Goal: Find specific page/section: Find specific page/section

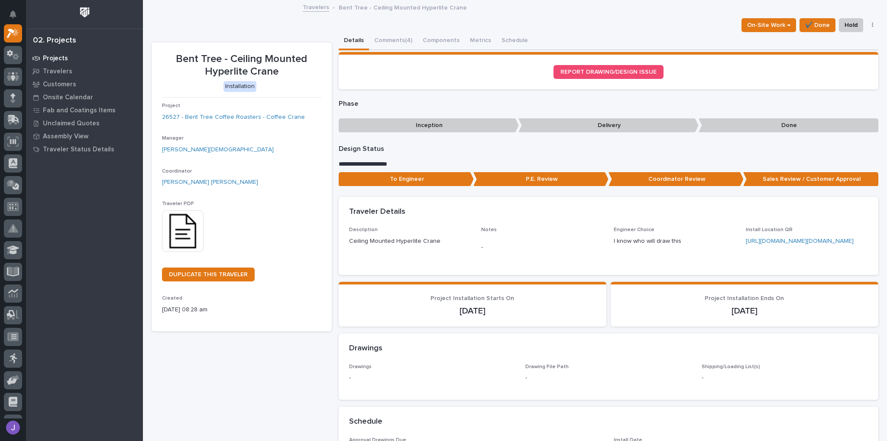
click at [57, 55] on p "Projects" at bounding box center [55, 59] width 25 height 8
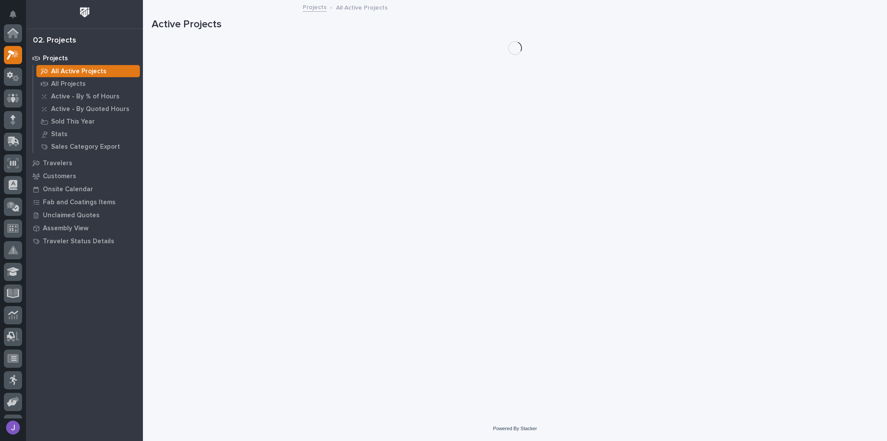
scroll to position [22, 0]
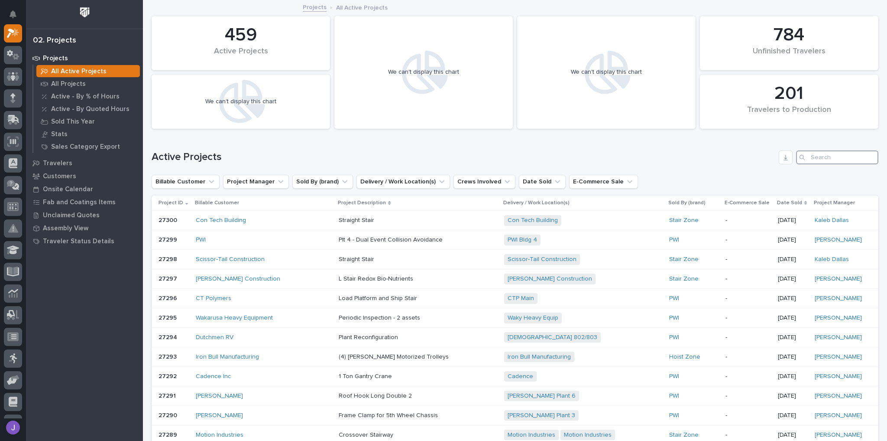
click at [815, 154] on input "Search" at bounding box center [837, 157] width 82 height 14
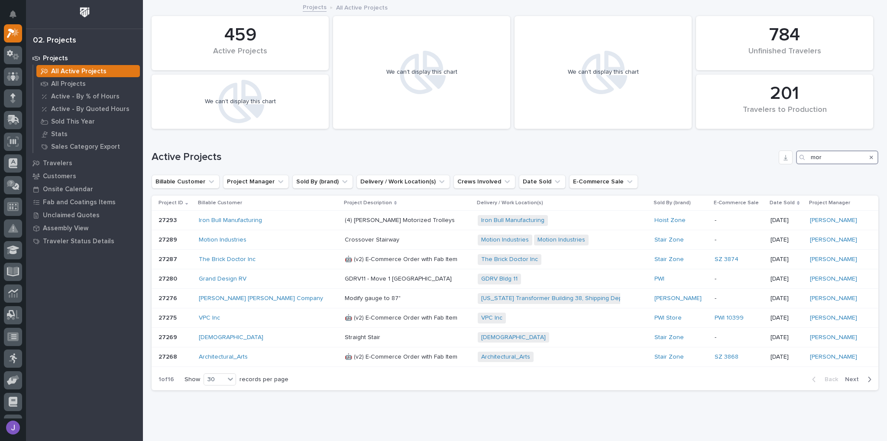
type input "morr"
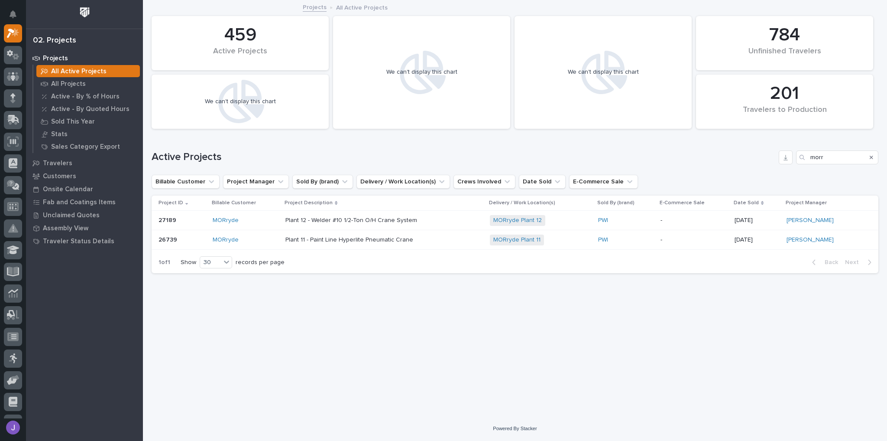
click at [244, 242] on div "MORryde" at bounding box center [246, 239] width 66 height 7
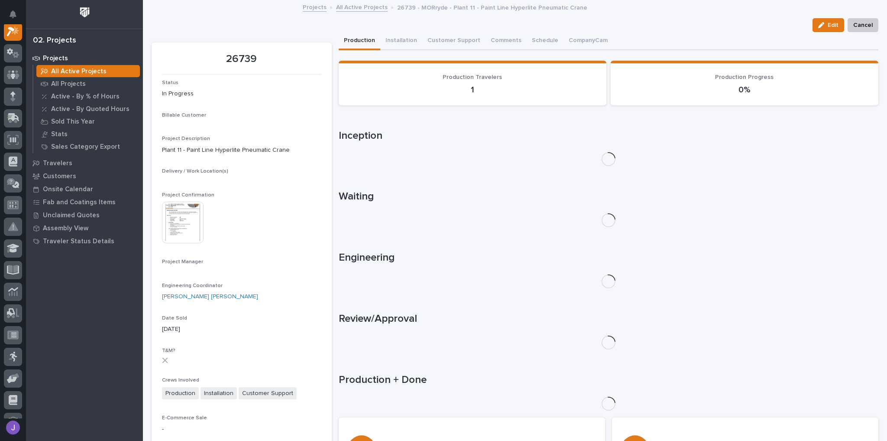
scroll to position [22, 0]
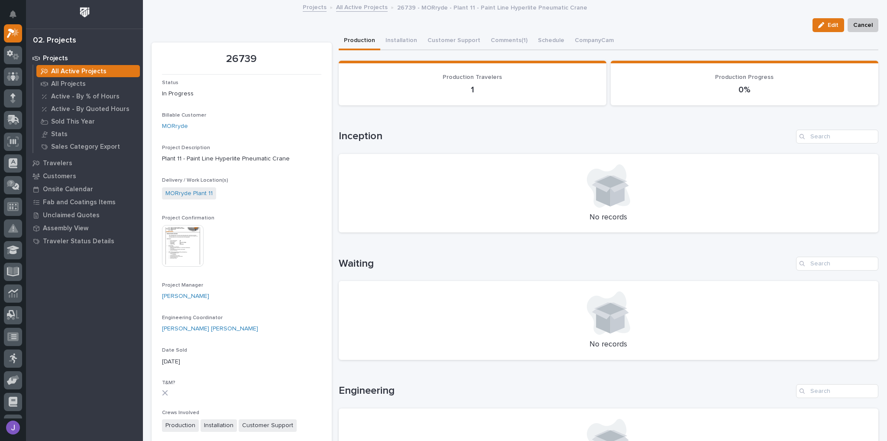
click at [180, 247] on img at bounding box center [183, 246] width 42 height 42
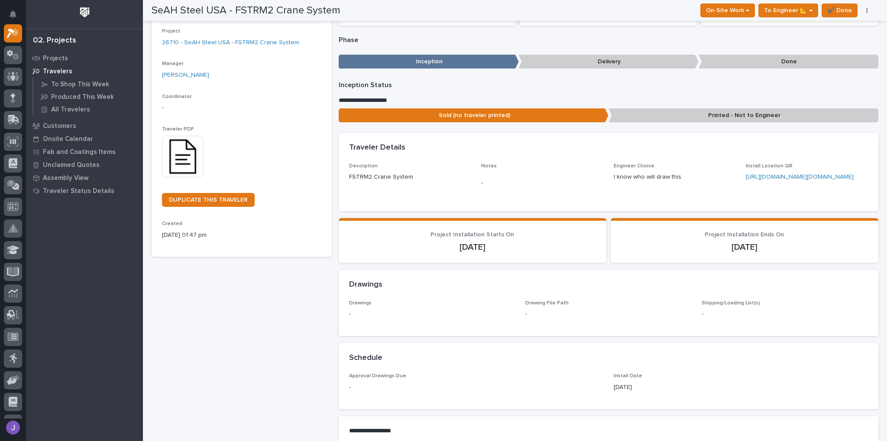
scroll to position [33, 0]
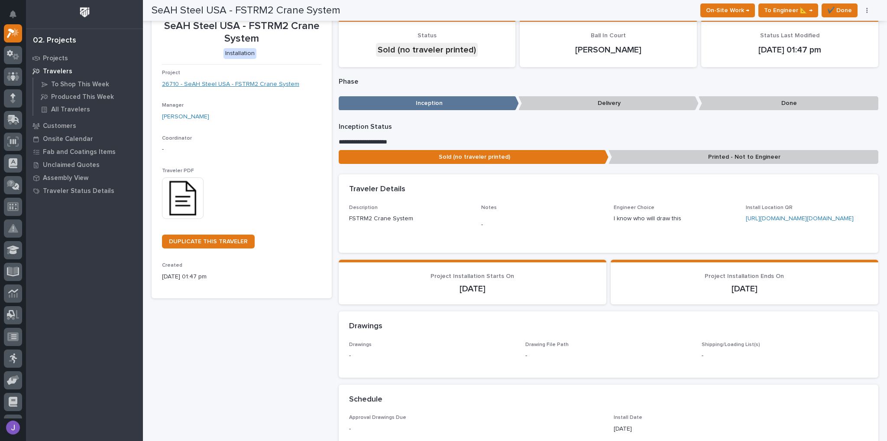
click at [250, 86] on link "26710 - SeAH Steel USA - FSTRM2 Crane System" at bounding box center [230, 84] width 137 height 9
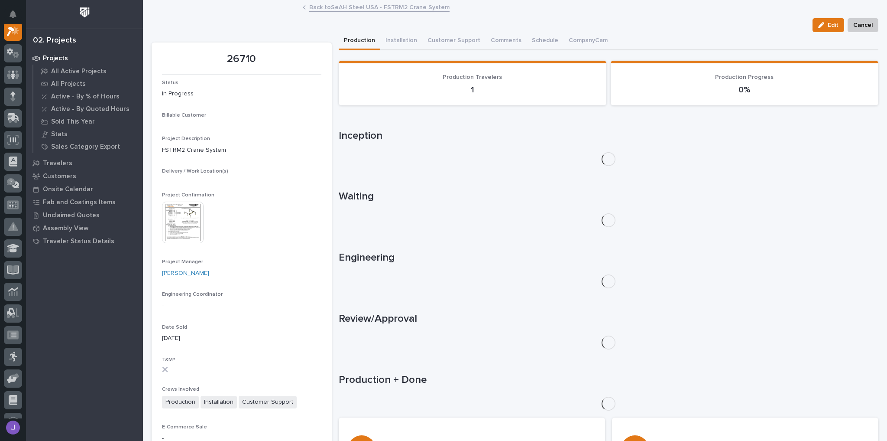
scroll to position [22, 0]
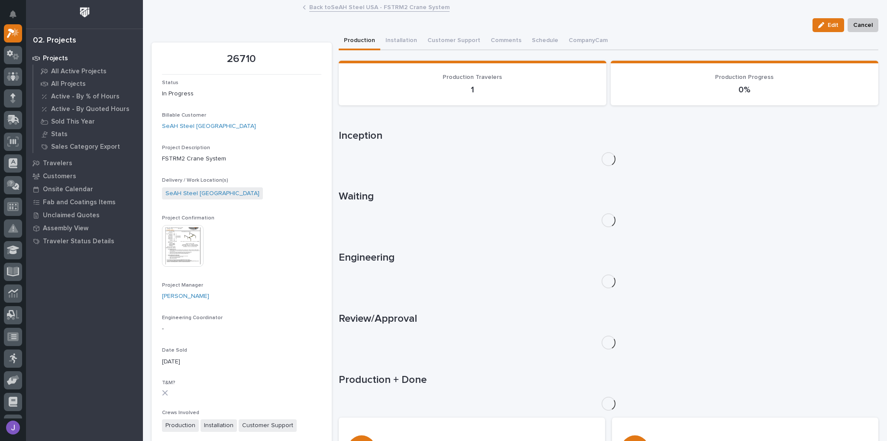
click at [184, 232] on img at bounding box center [183, 246] width 42 height 42
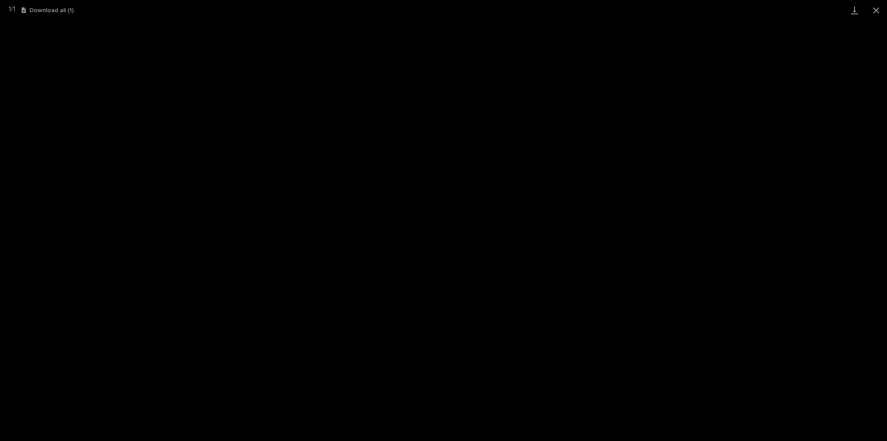
scroll to position [22, 0]
click at [879, 10] on button "Close gallery" at bounding box center [877, 10] width 22 height 20
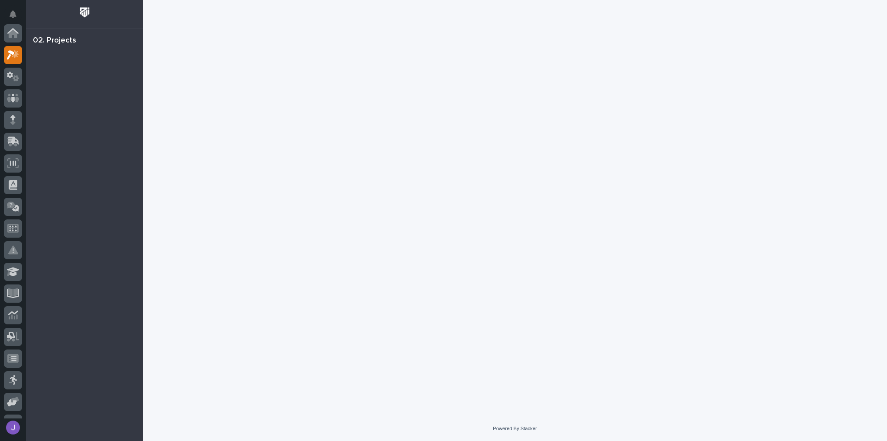
scroll to position [22, 0]
